Goal: Task Accomplishment & Management: Complete application form

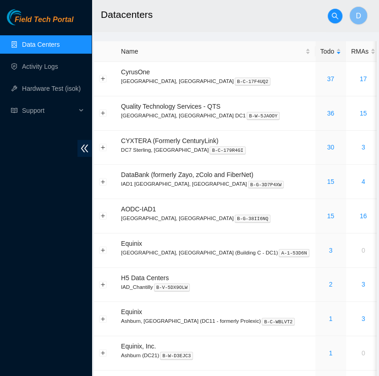
drag, startPoint x: 142, startPoint y: 34, endPoint x: 132, endPoint y: 34, distance: 10.1
click at [132, 34] on main "Datacenters D Name Todo RMAs Actions CyrusOne Sterling, VA B-C-17F4UQ2 37 17 Qu…" at bounding box center [235, 220] width 287 height 441
click at [60, 48] on link "Data Centers" at bounding box center [41, 44] width 38 height 7
click at [54, 66] on link "Activity Logs" at bounding box center [40, 66] width 36 height 7
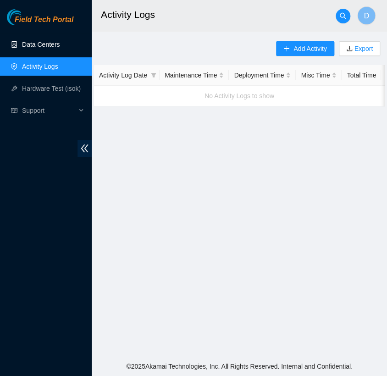
click at [57, 48] on link "Data Centers" at bounding box center [41, 44] width 38 height 7
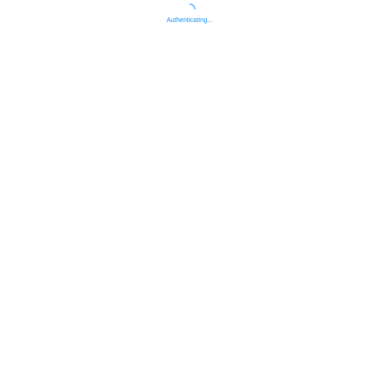
click at [52, 68] on body "Authenticating..." at bounding box center [189, 192] width 379 height 376
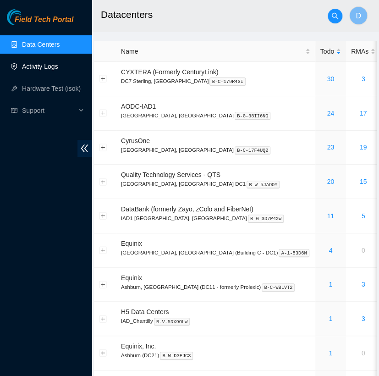
click at [57, 70] on link "Activity Logs" at bounding box center [40, 66] width 36 height 7
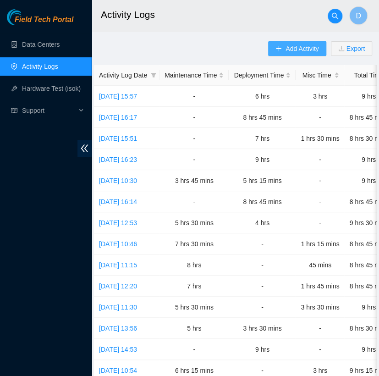
click at [299, 49] on span "Add Activity" at bounding box center [301, 49] width 33 height 10
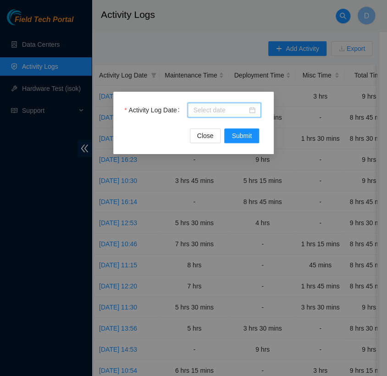
click at [234, 111] on input "Activity Log Date" at bounding box center [220, 110] width 54 height 10
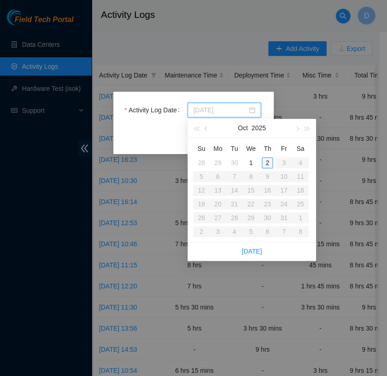
type input "[DATE]"
click at [265, 159] on div "2" at bounding box center [266, 162] width 11 height 11
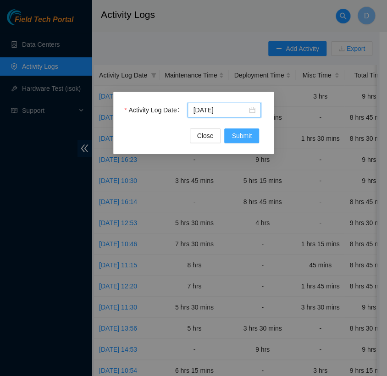
click at [237, 133] on span "Submit" at bounding box center [241, 136] width 20 height 10
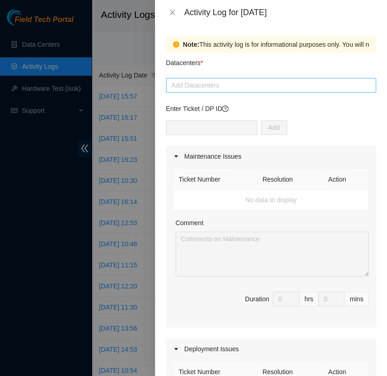
click at [217, 89] on div at bounding box center [270, 85] width 205 height 11
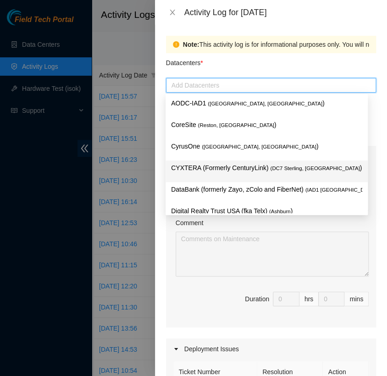
scroll to position [120, 0]
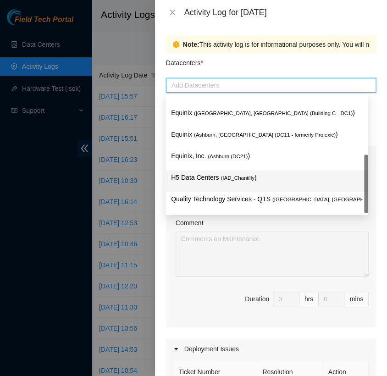
click at [234, 175] on span "( IAD_Chantilly" at bounding box center [237, 177] width 34 height 5
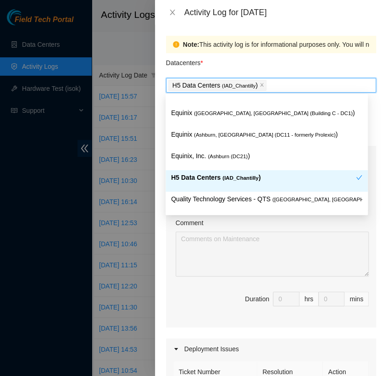
click at [234, 175] on span "( IAD_Chantilly" at bounding box center [240, 177] width 36 height 5
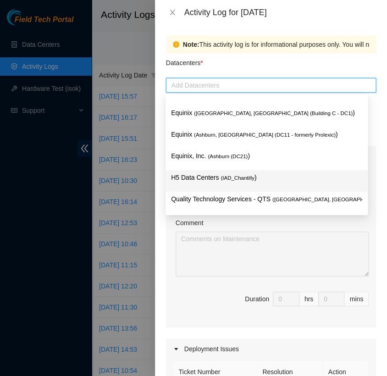
click at [249, 181] on p "H5 Data Centers ( IAD_Chantilly )" at bounding box center [266, 177] width 191 height 11
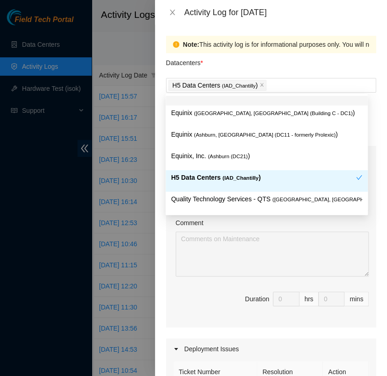
click at [298, 68] on div "Datacenters *" at bounding box center [271, 65] width 210 height 25
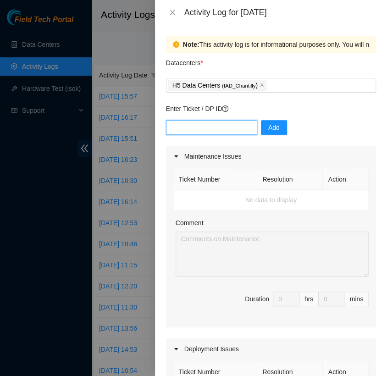
click at [220, 123] on input "text" at bounding box center [211, 127] width 91 height 15
type input "DP85508"
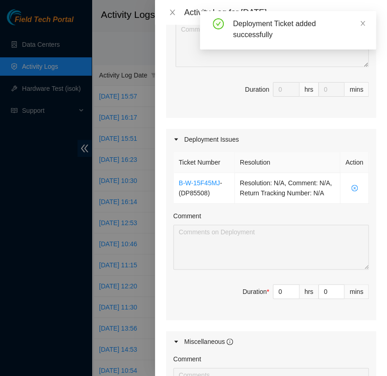
scroll to position [214, 0]
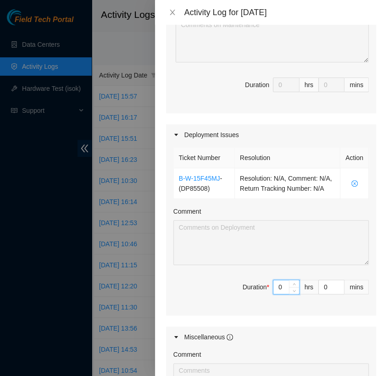
click at [273, 293] on input "0" at bounding box center [286, 287] width 26 height 14
type input "6"
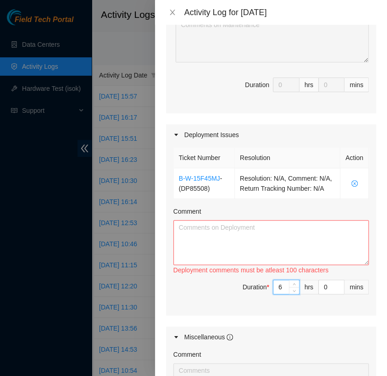
type input "6"
type input "3"
type input "30"
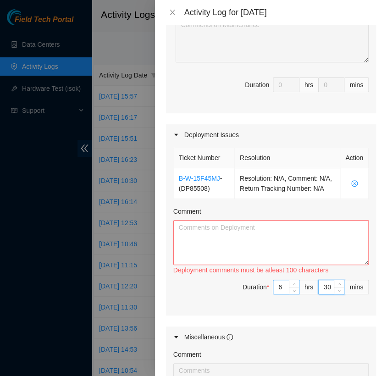
type input "30"
click at [275, 294] on input "6" at bounding box center [286, 287] width 26 height 14
type input "0"
type input "7"
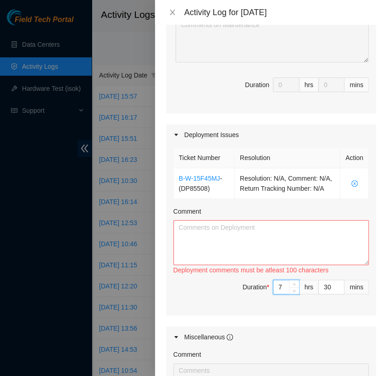
type input "7"
click at [220, 244] on textarea "Comment" at bounding box center [270, 242] width 195 height 45
paste textarea "[nie-field-iad]DP85508 at H5"
paste textarea "Hi [PERSON_NAME], EOD Update: - complete attaching labels - complete dressing c…"
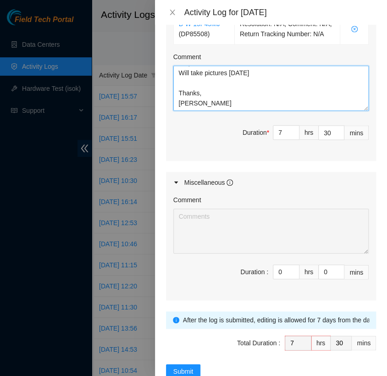
scroll to position [402, 0]
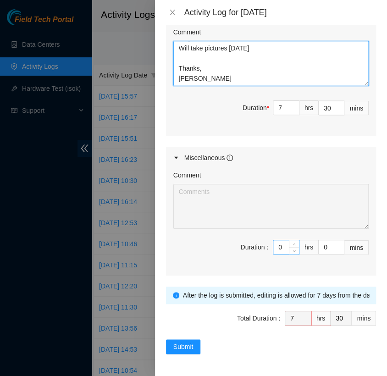
type textarea "[nie-field-iad]DP85508 at H5 Hi [PERSON_NAME], EOD Update: - complete attaching…"
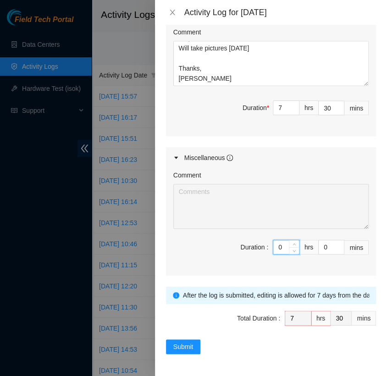
click at [273, 245] on input "0" at bounding box center [286, 247] width 26 height 14
type input "3"
type input "10"
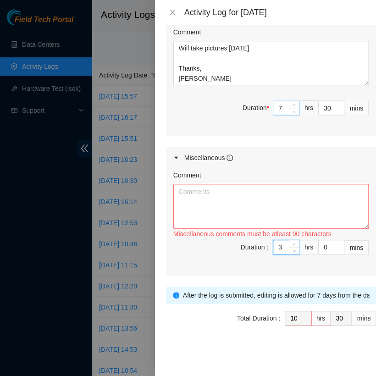
type input "3"
click at [278, 104] on input "7" at bounding box center [286, 108] width 26 height 14
type input "3"
type input "6"
type input "9"
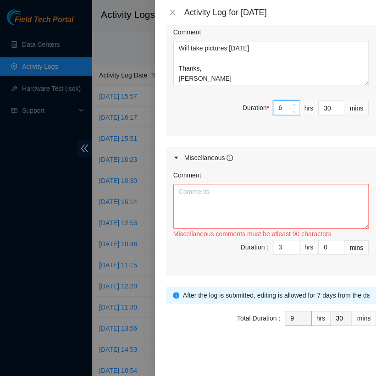
type input "6"
click at [187, 204] on textarea "Comment" at bounding box center [270, 206] width 195 height 45
paste textarea "FW: B-V-5WY91OL SO: B-V-5WY91OU RMA: B-V-5X8XSAN critical overnight"
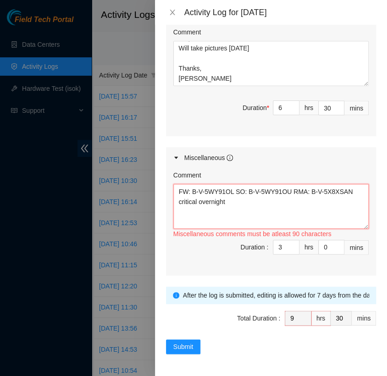
paste textarea "Hi [PERSON_NAME], The pickup has been scheduled for [DATE]. Label is attached. …"
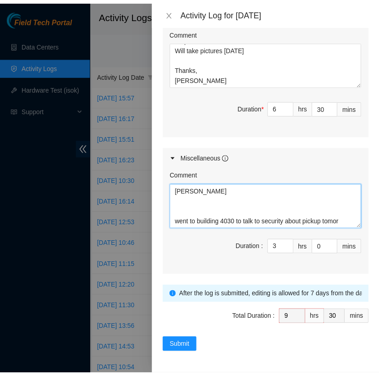
scroll to position [209, 0]
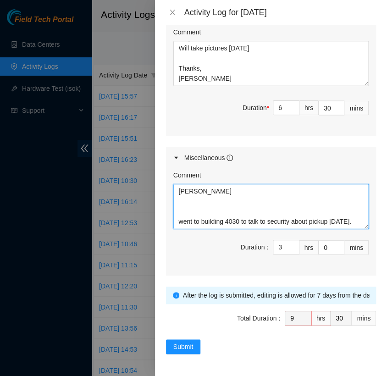
click at [176, 213] on textarea "FW: B-V-5WY91OL SO: B-V-5WY91OU RMA: B-V-5X8XSAN critical overnight Hi [PERSON_…" at bounding box center [270, 206] width 195 height 45
type textarea "FW: B-V-5WY91OL SO: B-V-5WY91OU RMA: B-V-5X8XSAN critical overnight Hi [PERSON_…"
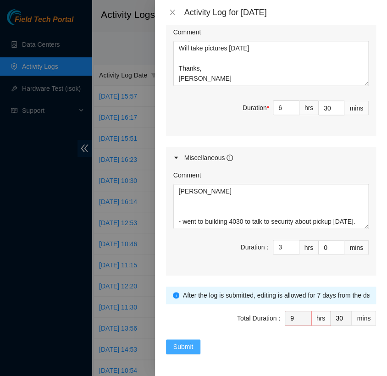
click at [177, 343] on span "Submit" at bounding box center [183, 346] width 20 height 10
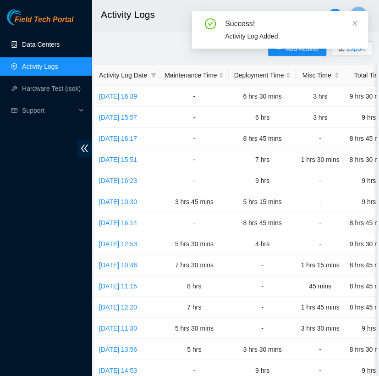
click at [60, 48] on link "Data Centers" at bounding box center [41, 44] width 38 height 7
